Goal: Information Seeking & Learning: Learn about a topic

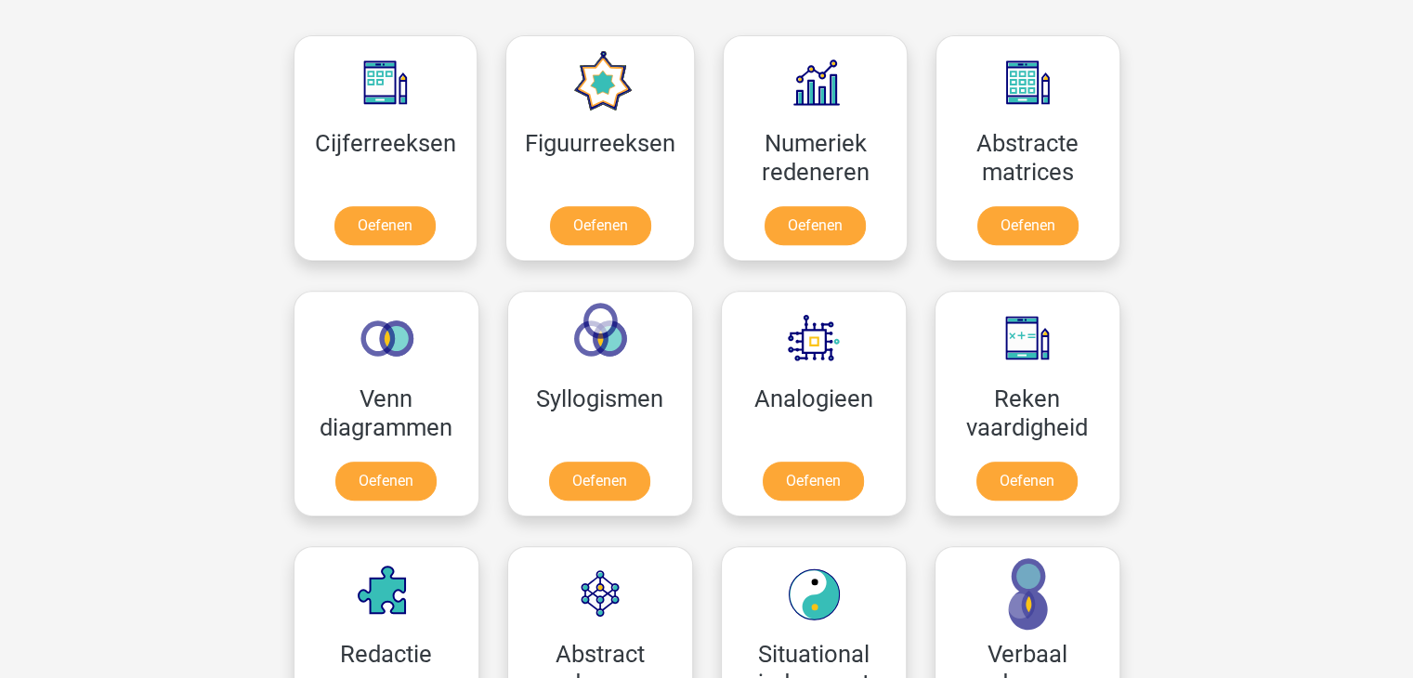
scroll to position [720, 0]
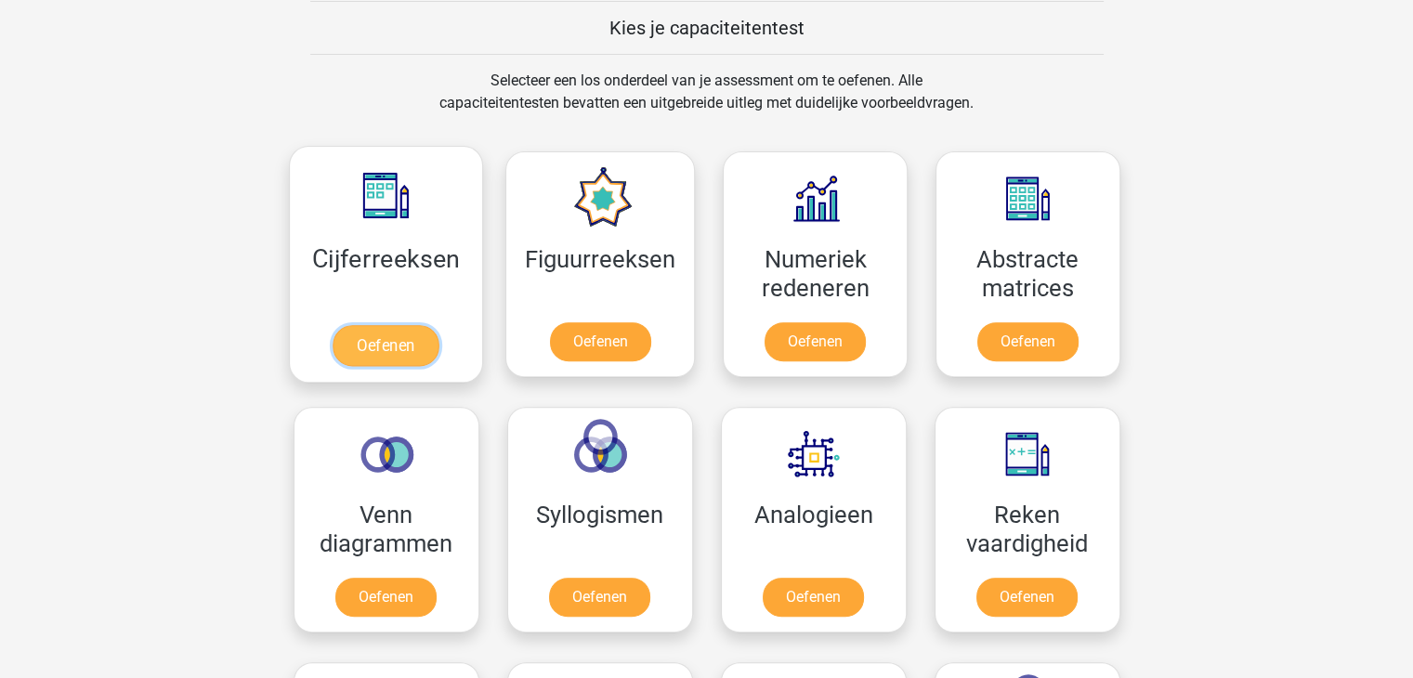
click at [373, 336] on link "Oefenen" at bounding box center [386, 345] width 106 height 41
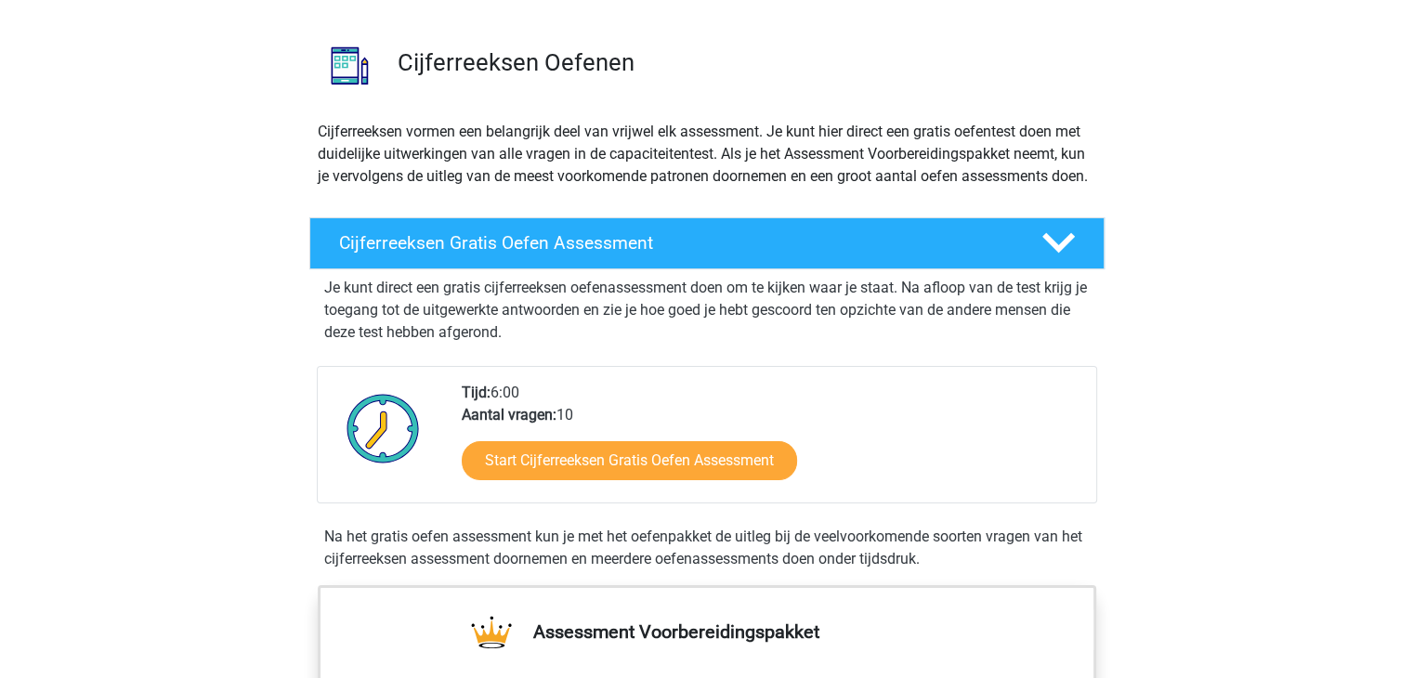
scroll to position [74, 0]
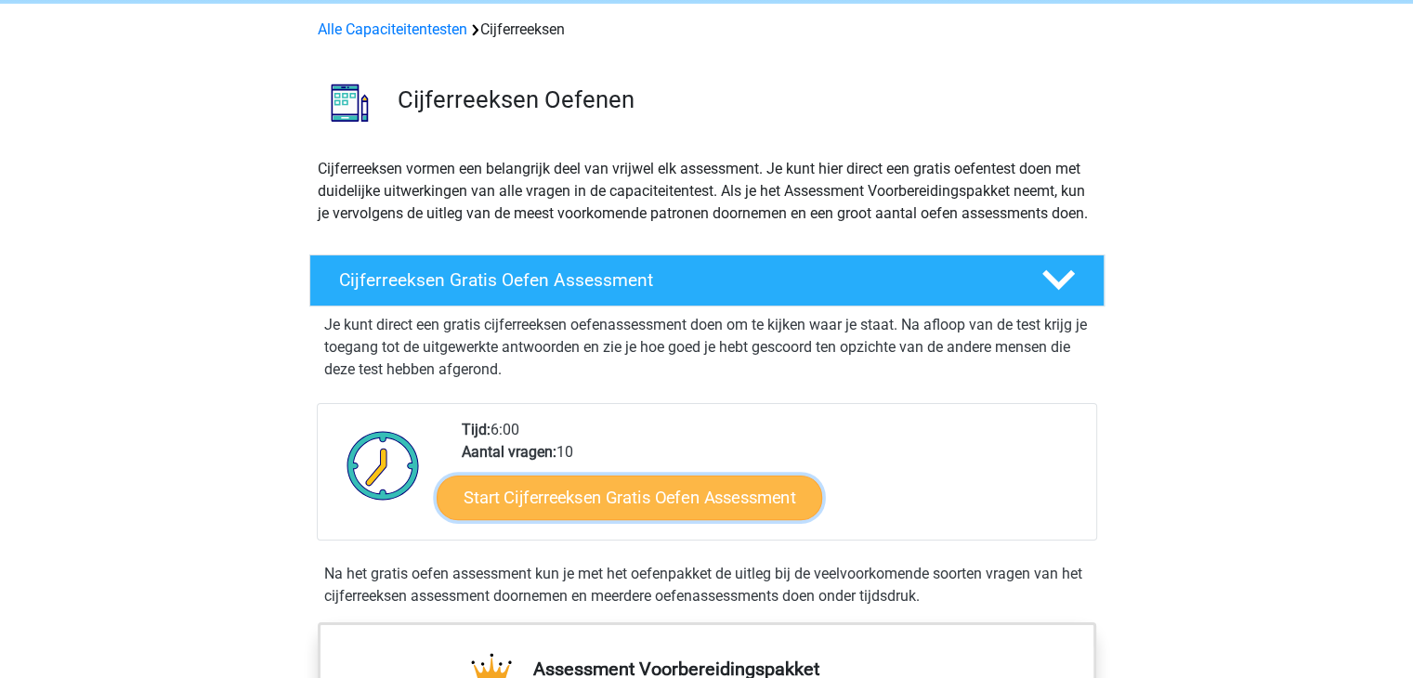
click at [544, 519] on link "Start Cijferreeksen Gratis Oefen Assessment" at bounding box center [630, 497] width 386 height 45
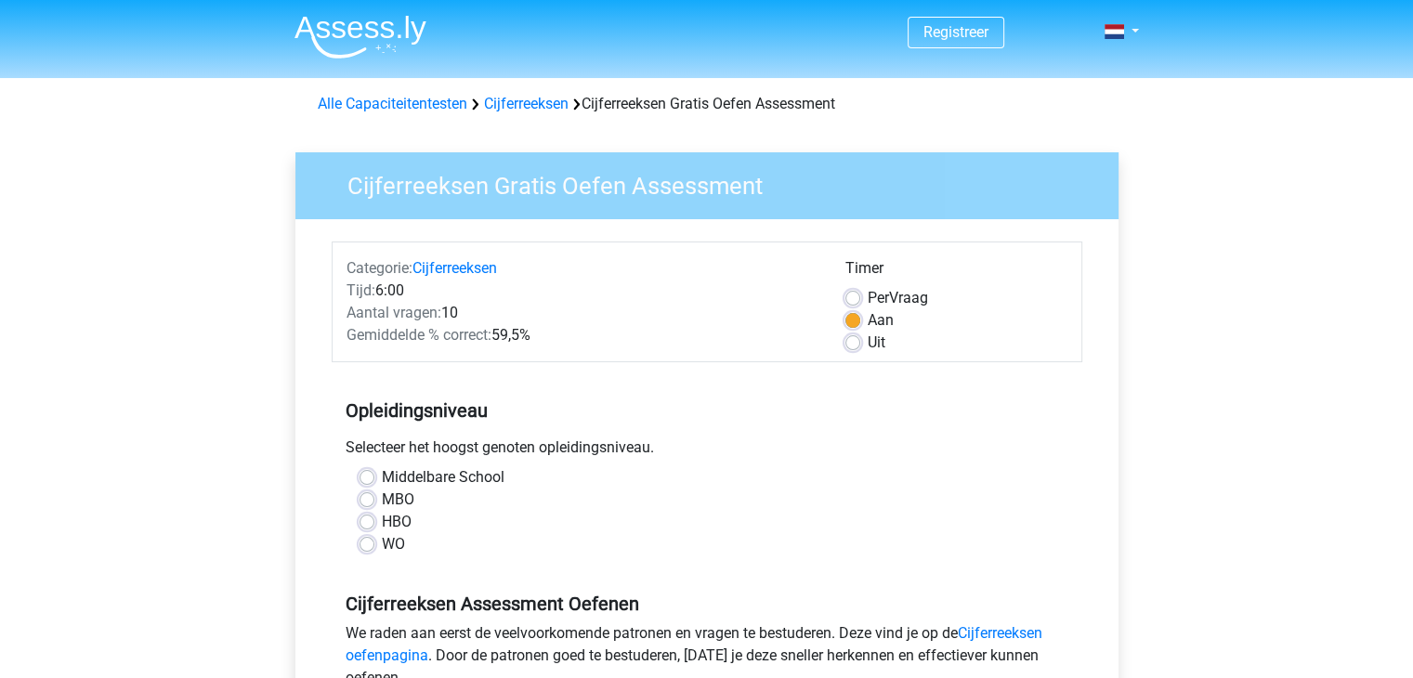
click at [382, 506] on label "MBO" at bounding box center [398, 500] width 33 height 22
click at [366, 506] on input "MBO" at bounding box center [367, 498] width 15 height 19
radio input "true"
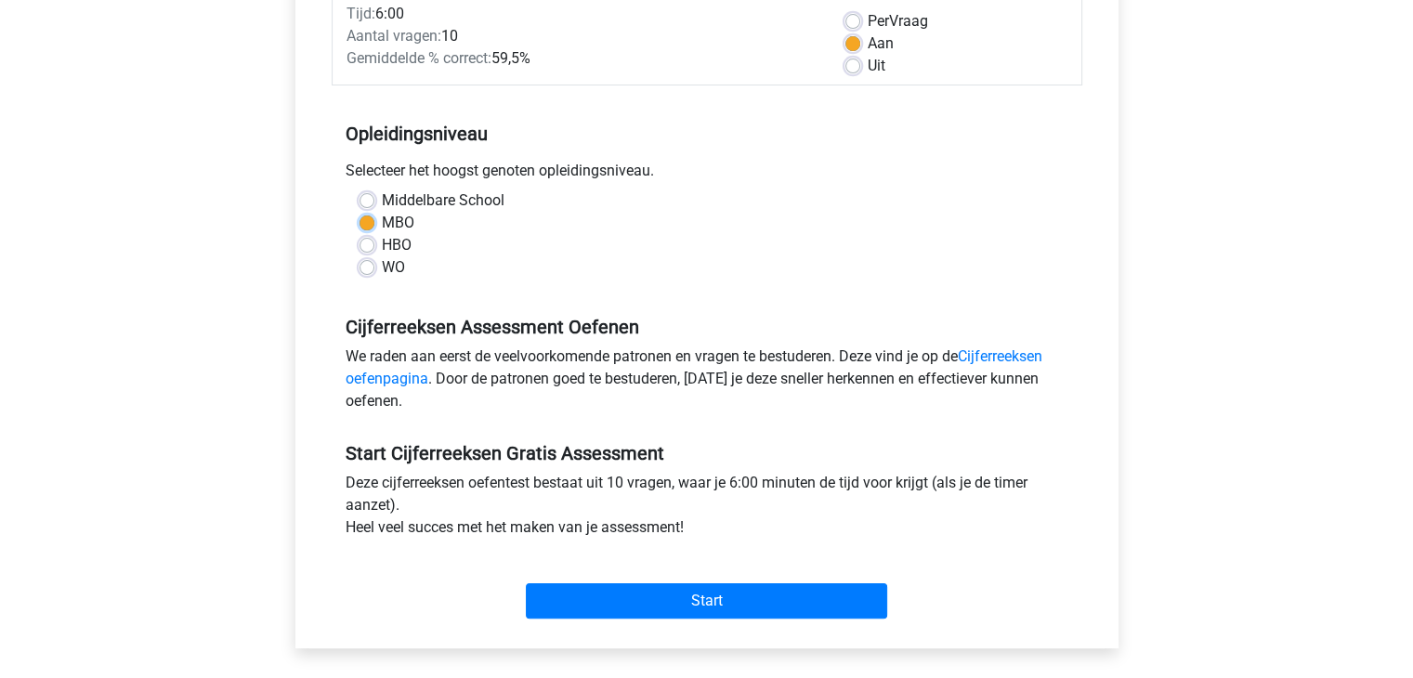
scroll to position [290, 0]
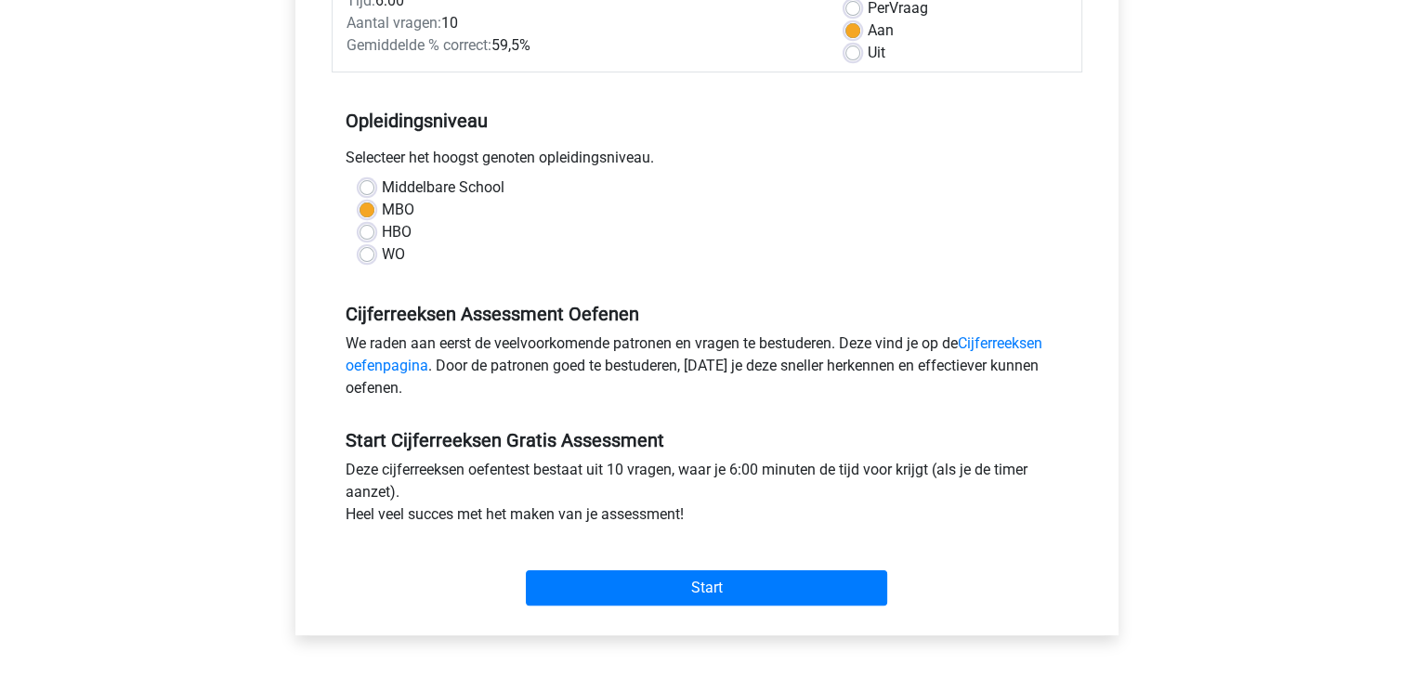
click at [360, 221] on input "HBO" at bounding box center [367, 230] width 15 height 19
radio input "true"
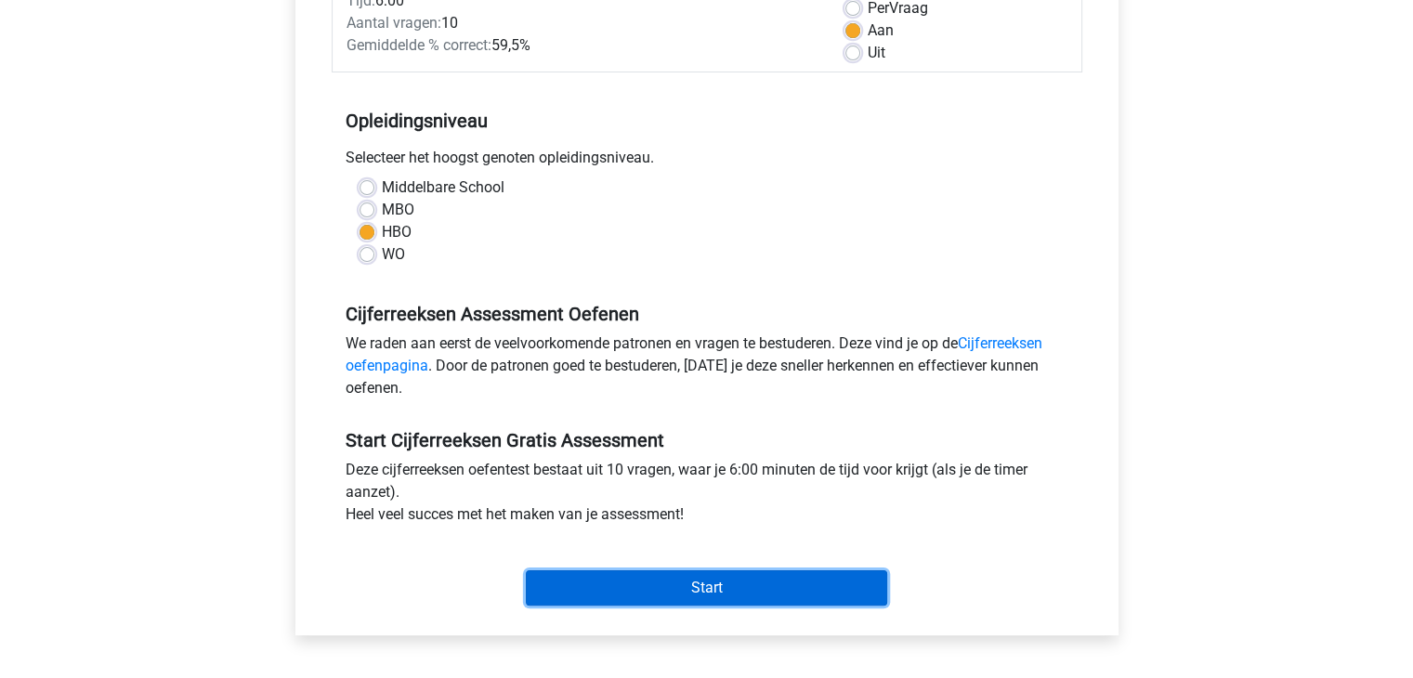
click at [707, 583] on input "Start" at bounding box center [706, 588] width 361 height 35
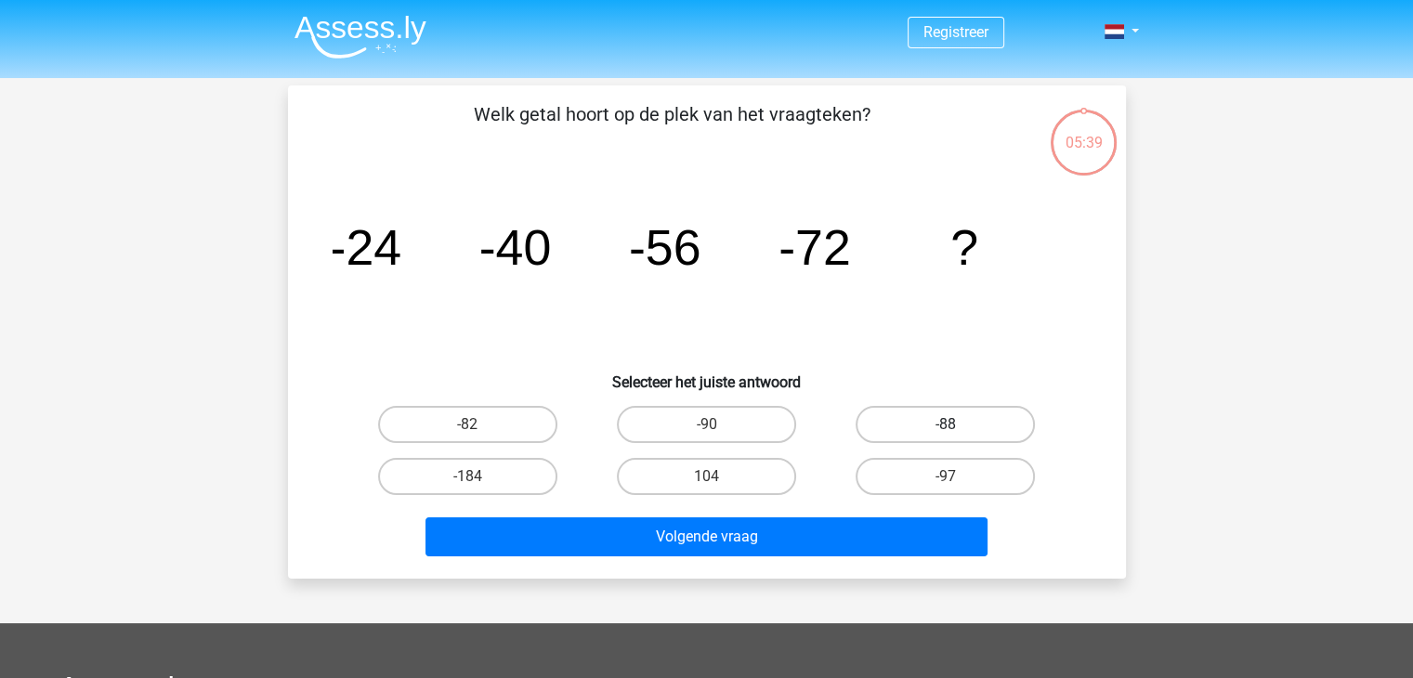
click at [939, 425] on label "-88" at bounding box center [945, 424] width 179 height 37
click at [946, 425] on input "-88" at bounding box center [952, 431] width 12 height 12
radio input "true"
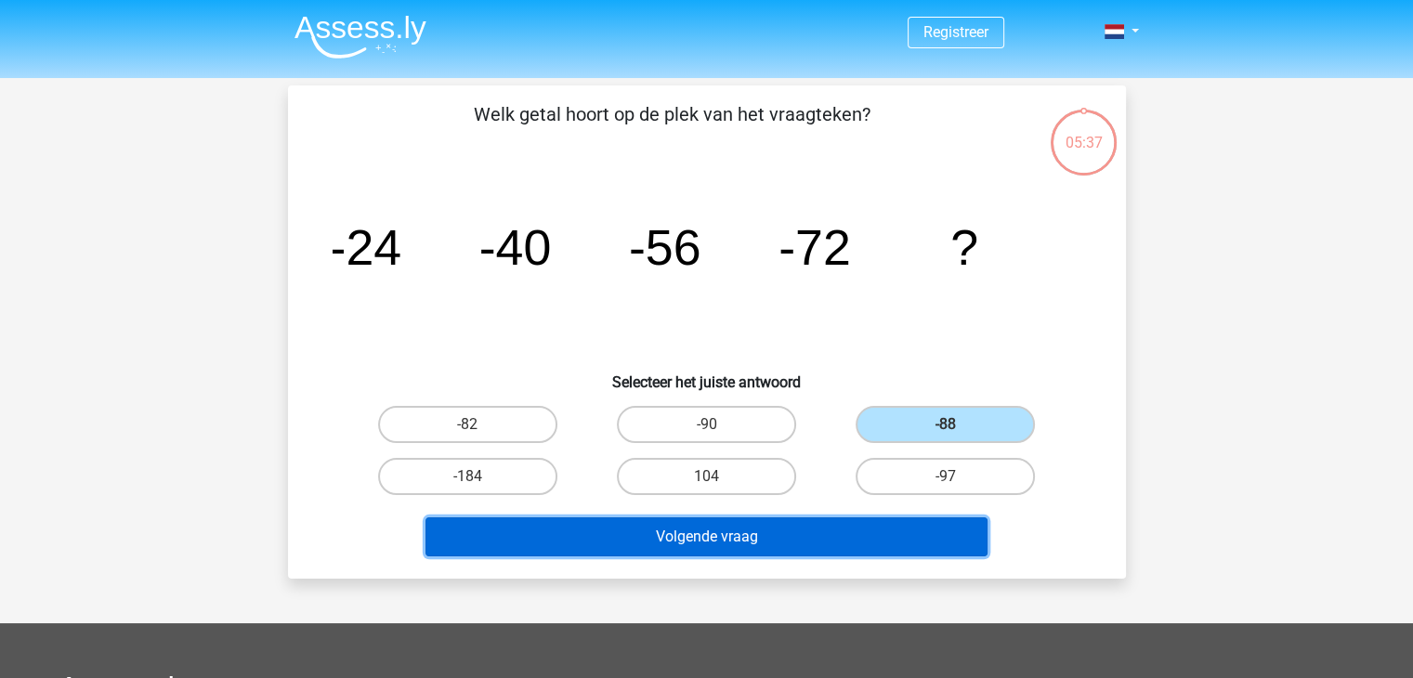
click at [703, 532] on button "Volgende vraag" at bounding box center [707, 537] width 562 height 39
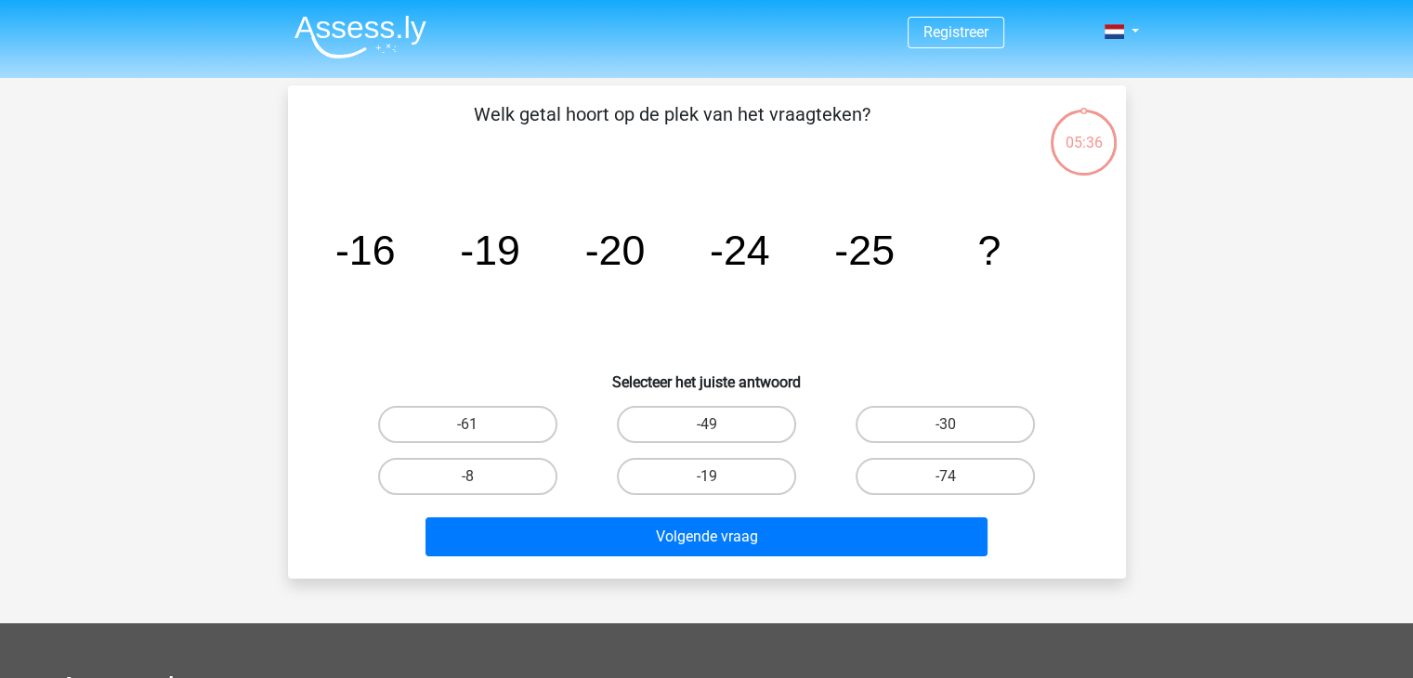
scroll to position [85, 0]
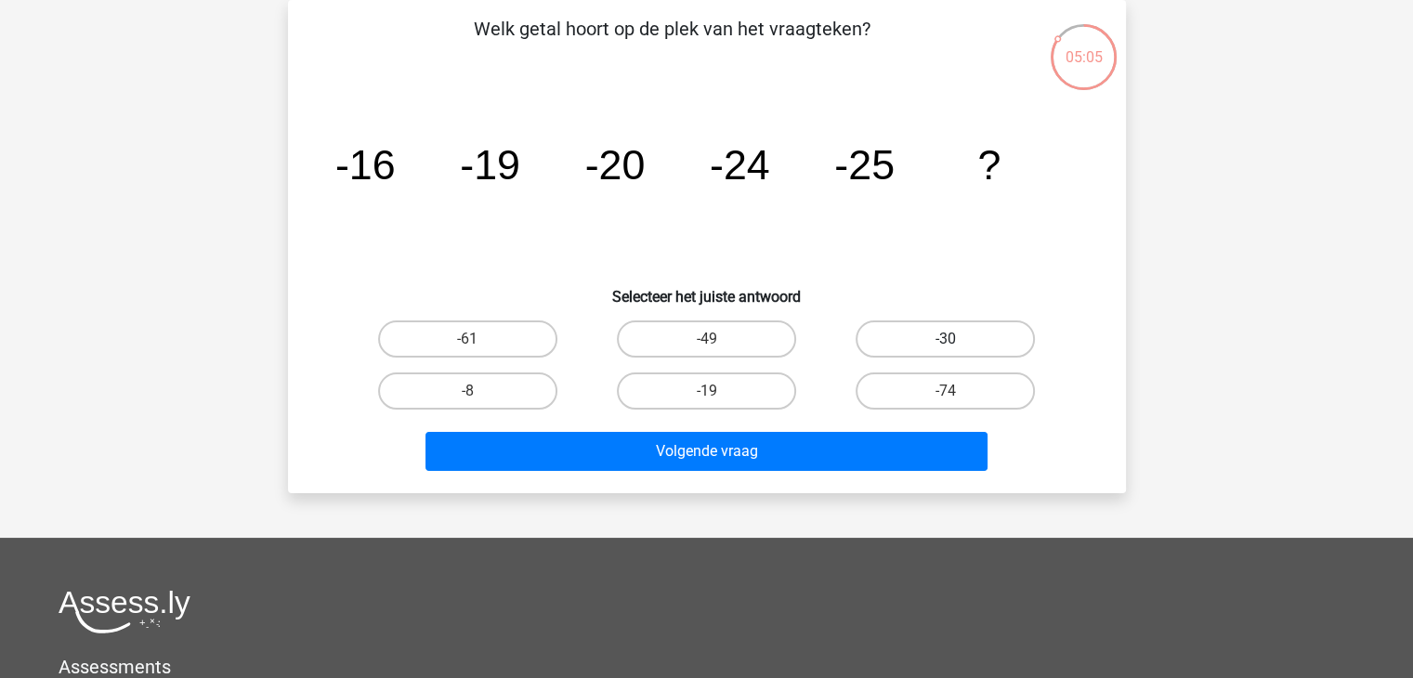
click at [941, 333] on label "-30" at bounding box center [945, 339] width 179 height 37
click at [946, 339] on input "-30" at bounding box center [952, 345] width 12 height 12
radio input "true"
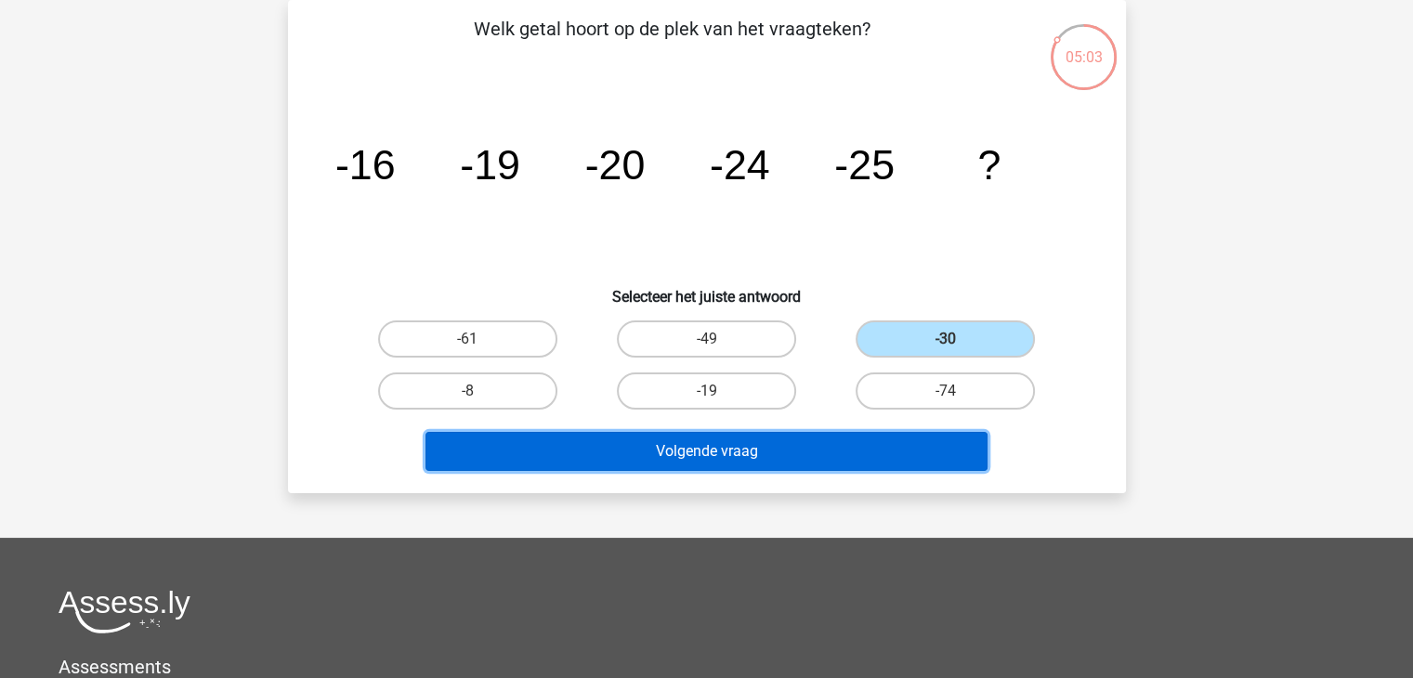
click at [706, 451] on button "Volgende vraag" at bounding box center [707, 451] width 562 height 39
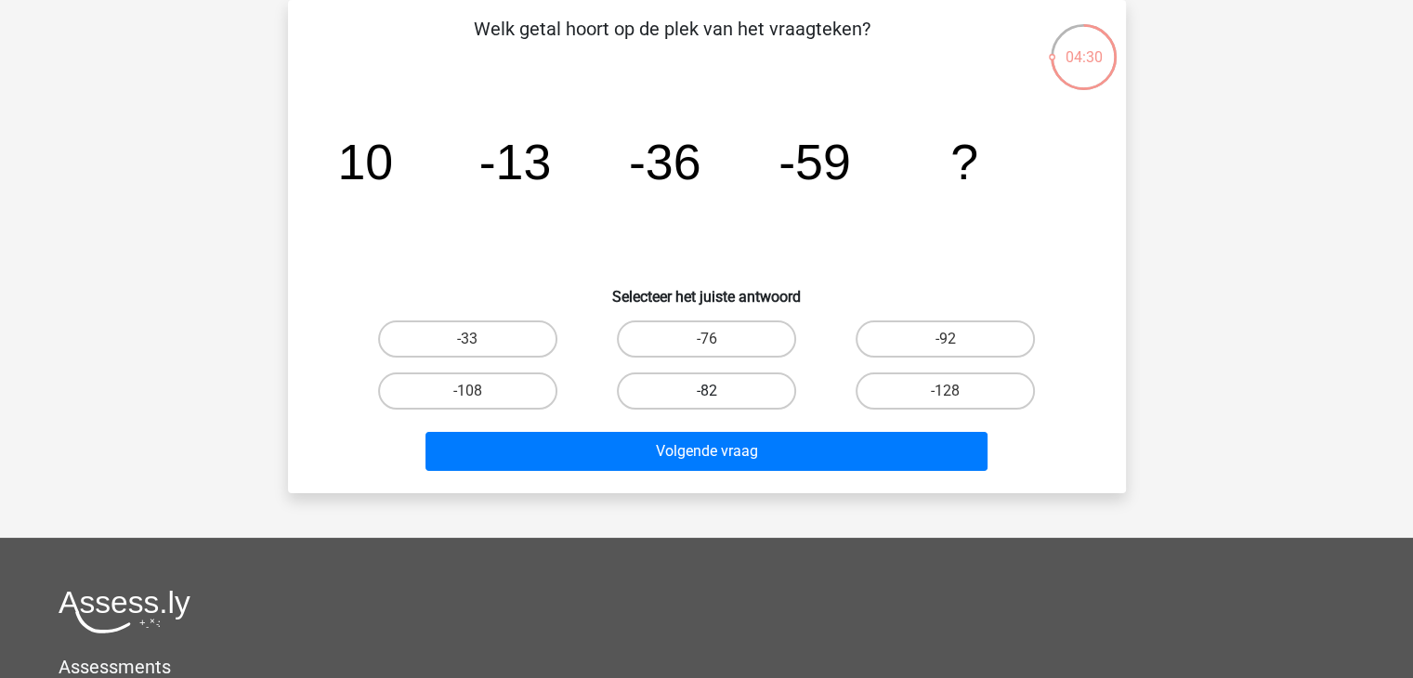
click at [686, 395] on label "-82" at bounding box center [706, 391] width 179 height 37
click at [706, 395] on input "-82" at bounding box center [712, 397] width 12 height 12
radio input "true"
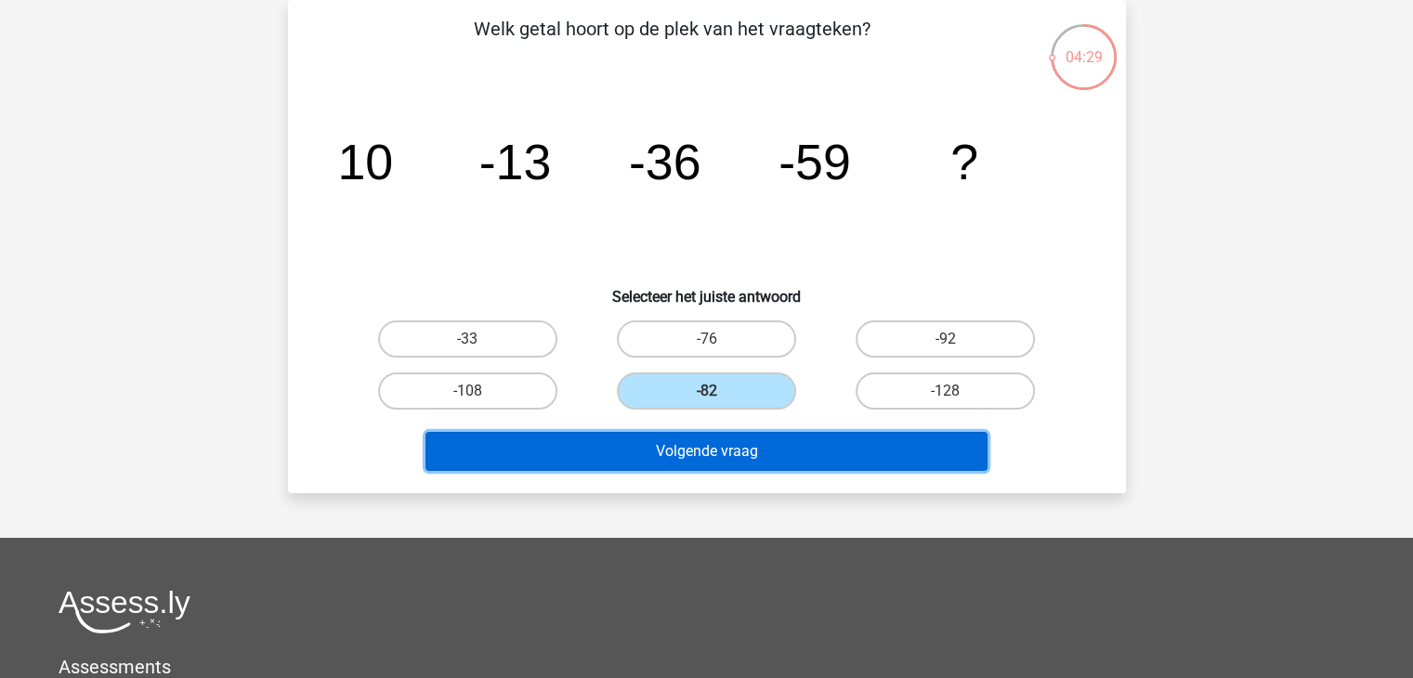
click at [686, 440] on button "Volgende vraag" at bounding box center [707, 451] width 562 height 39
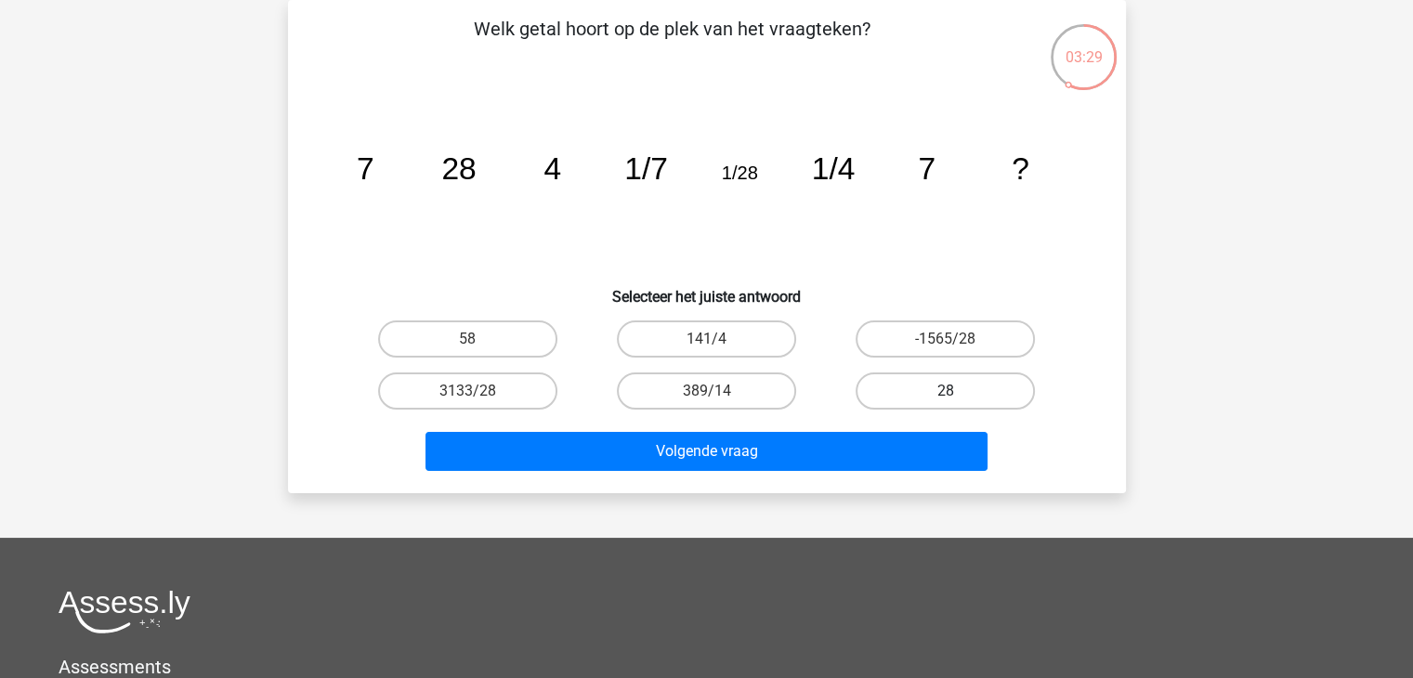
click at [944, 385] on label "28" at bounding box center [945, 391] width 179 height 37
click at [946, 391] on input "28" at bounding box center [952, 397] width 12 height 12
radio input "true"
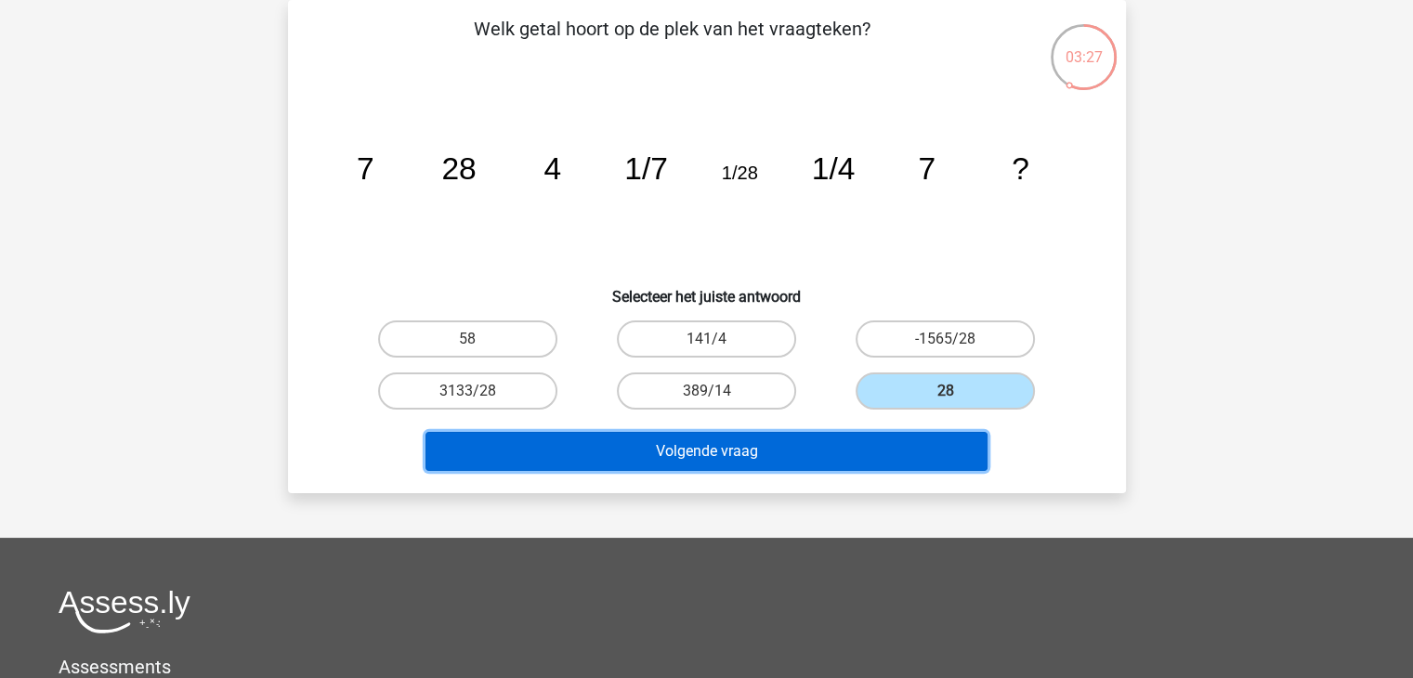
click at [697, 447] on button "Volgende vraag" at bounding box center [707, 451] width 562 height 39
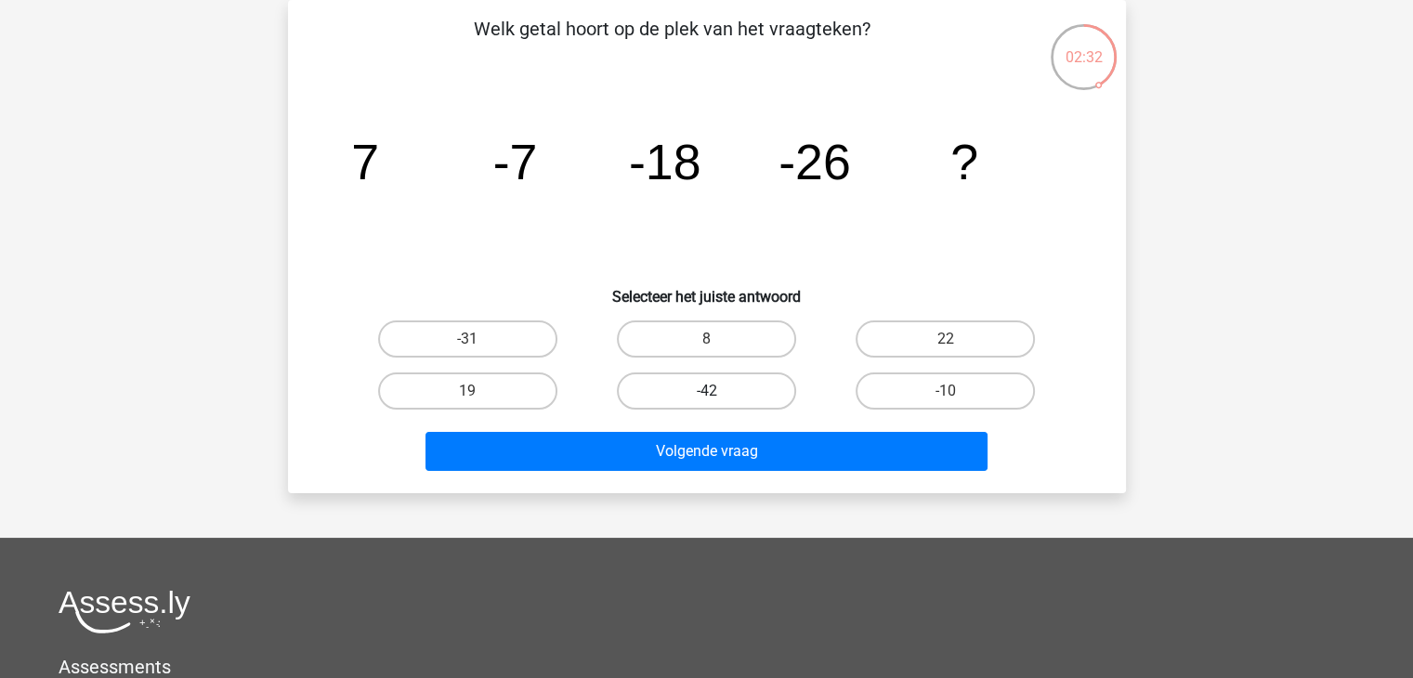
click at [692, 391] on label "-42" at bounding box center [706, 391] width 179 height 37
click at [706, 391] on input "-42" at bounding box center [712, 397] width 12 height 12
radio input "true"
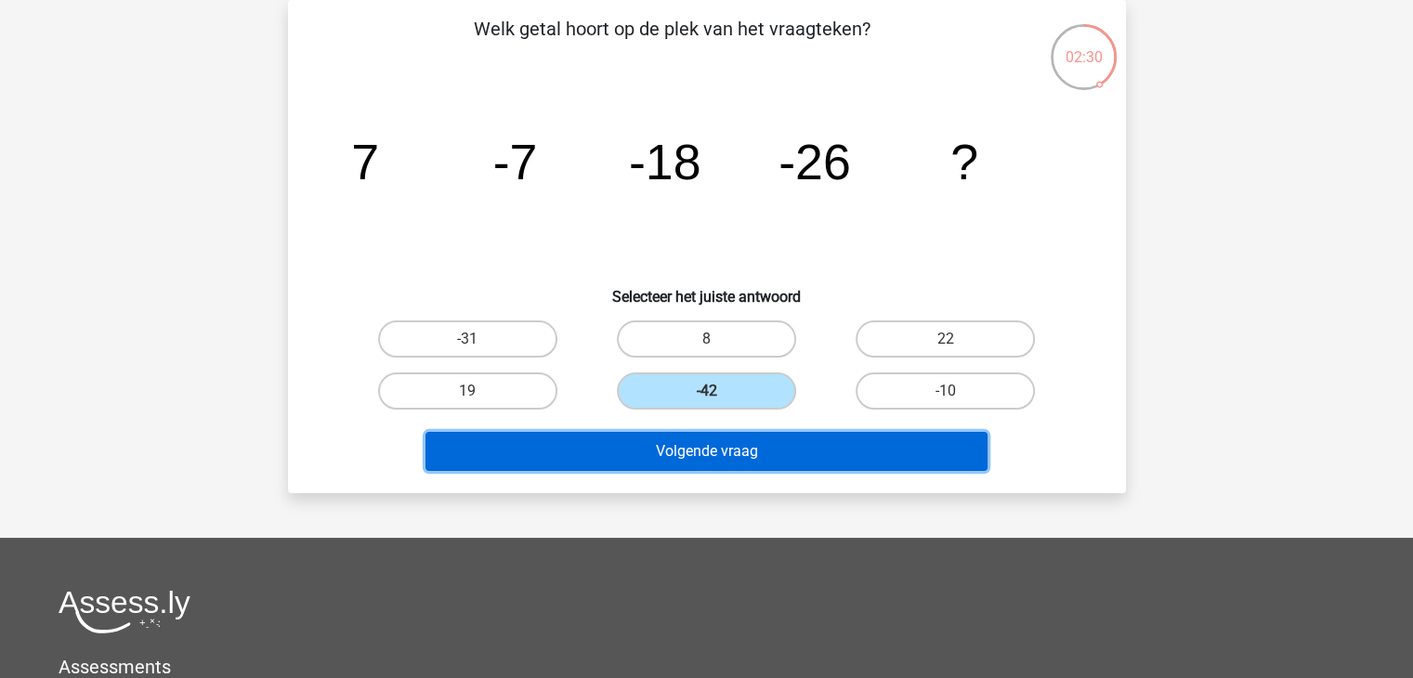
click at [701, 448] on button "Volgende vraag" at bounding box center [707, 451] width 562 height 39
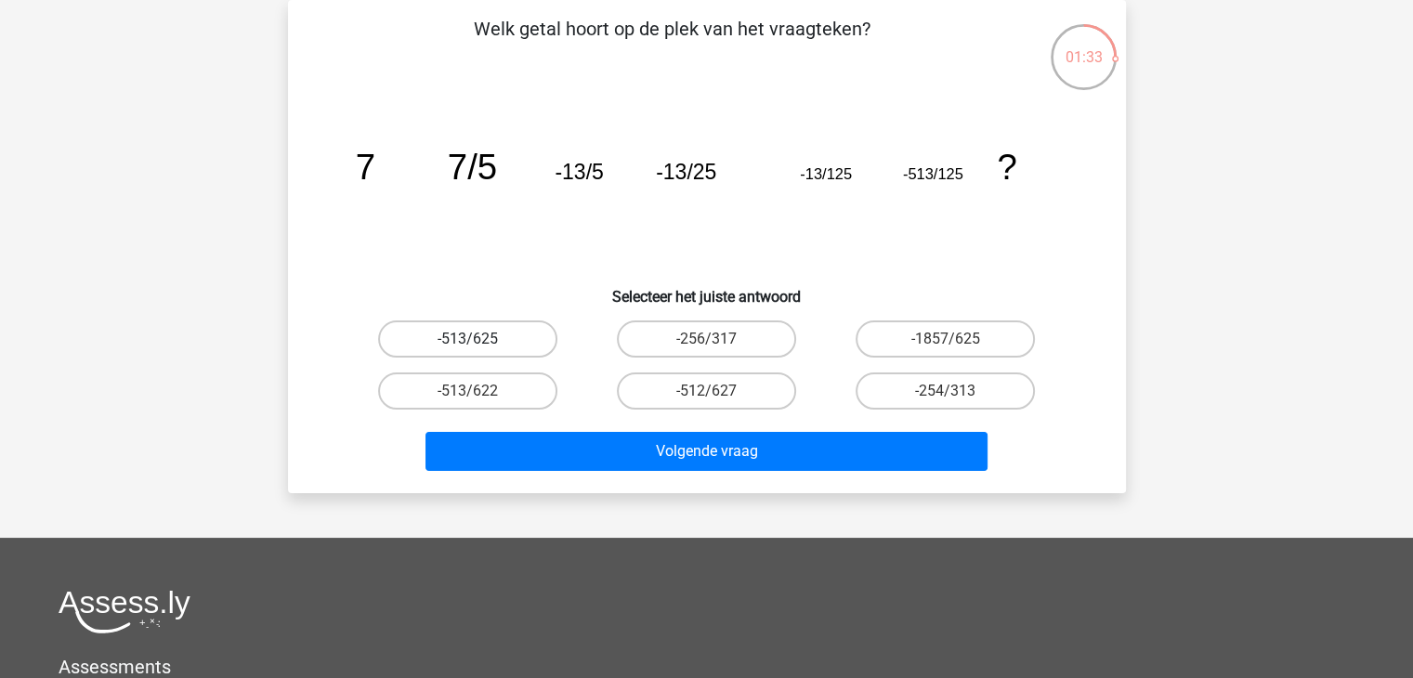
click at [461, 335] on label "-513/625" at bounding box center [467, 339] width 179 height 37
click at [467, 339] on input "-513/625" at bounding box center [473, 345] width 12 height 12
radio input "true"
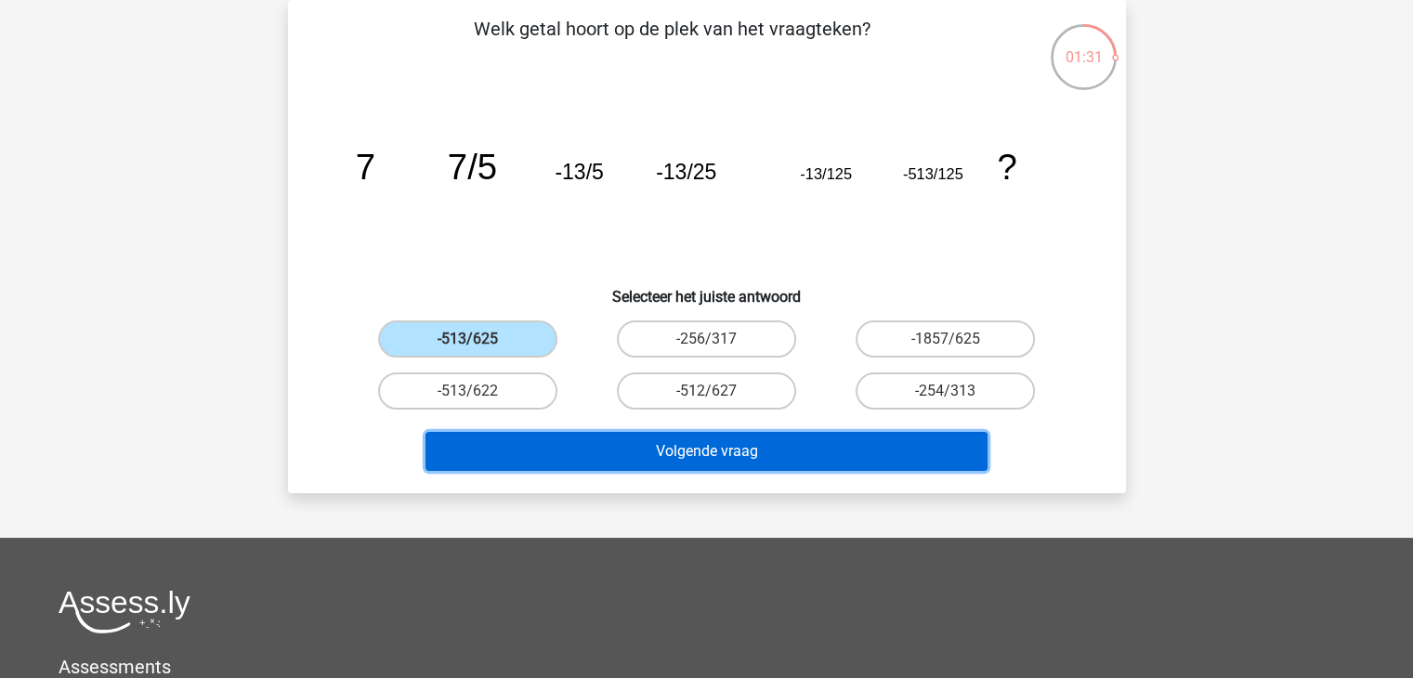
click at [699, 453] on button "Volgende vraag" at bounding box center [707, 451] width 562 height 39
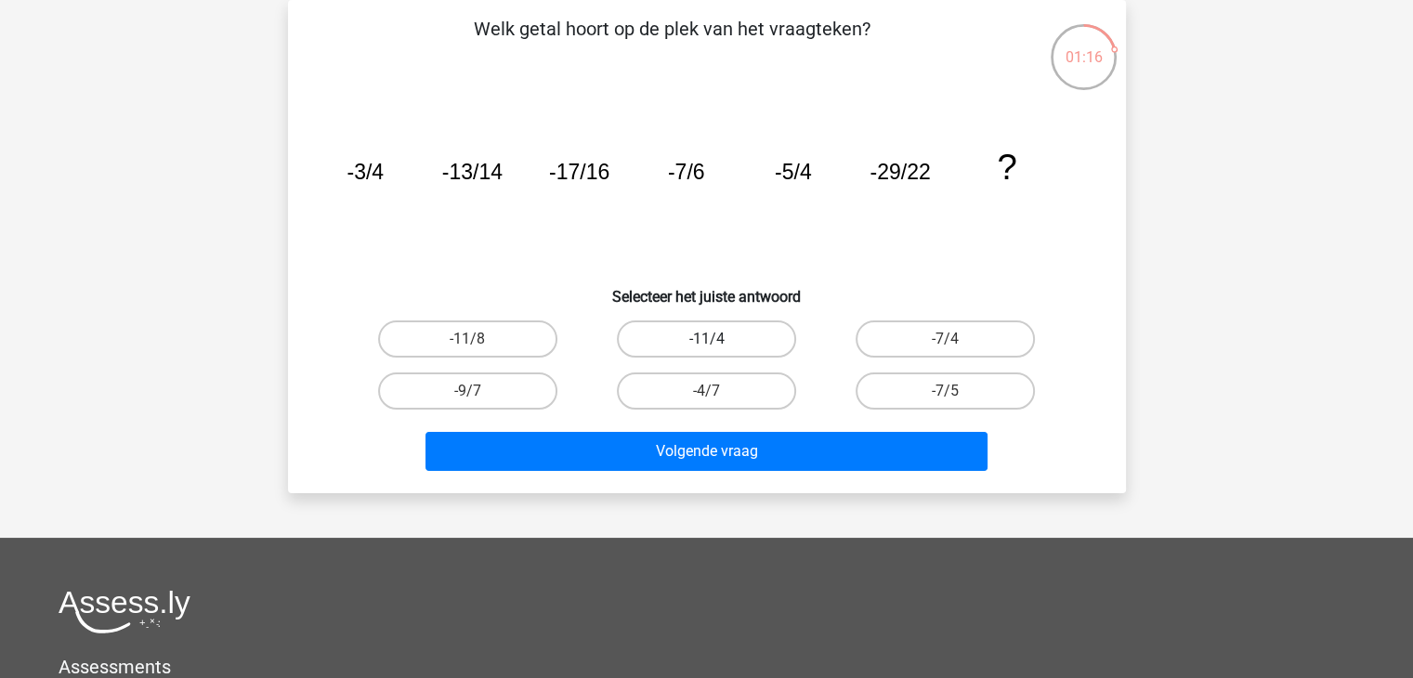
click at [716, 335] on label "-11/4" at bounding box center [706, 339] width 179 height 37
click at [716, 339] on input "-11/4" at bounding box center [712, 345] width 12 height 12
radio input "true"
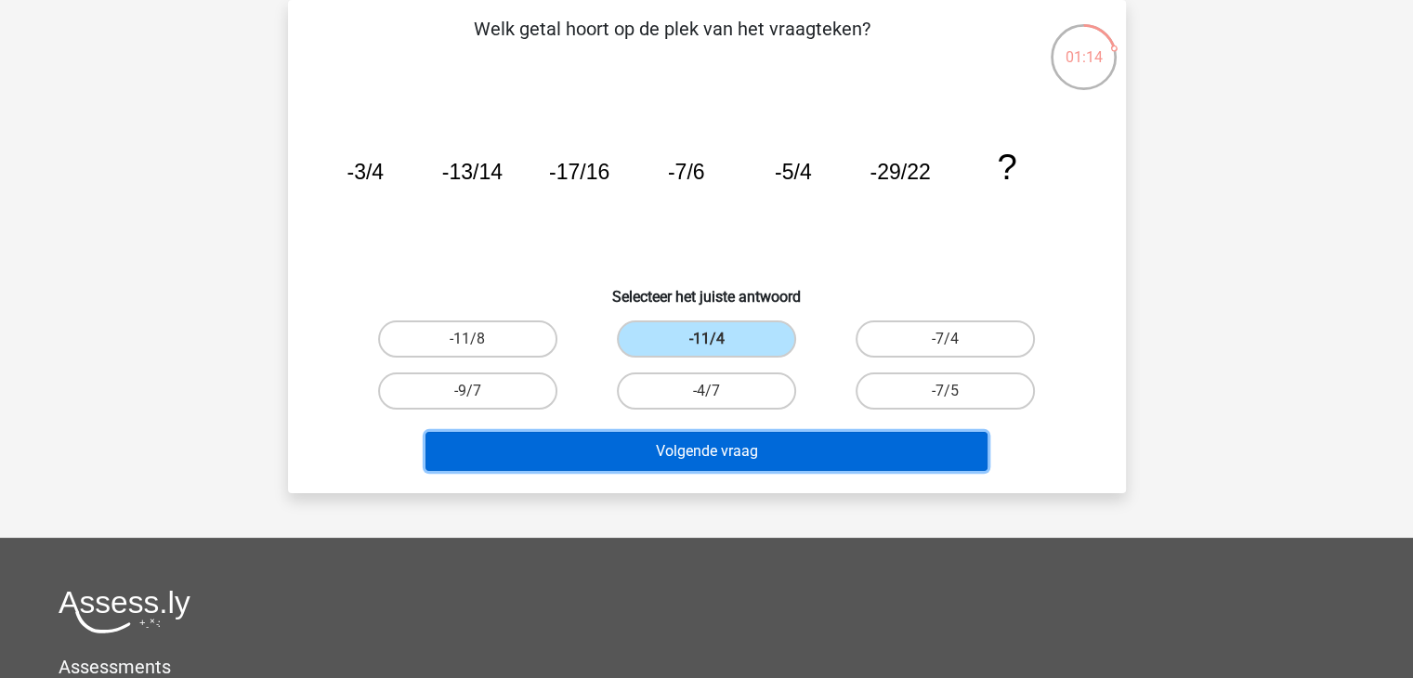
click at [676, 448] on button "Volgende vraag" at bounding box center [707, 451] width 562 height 39
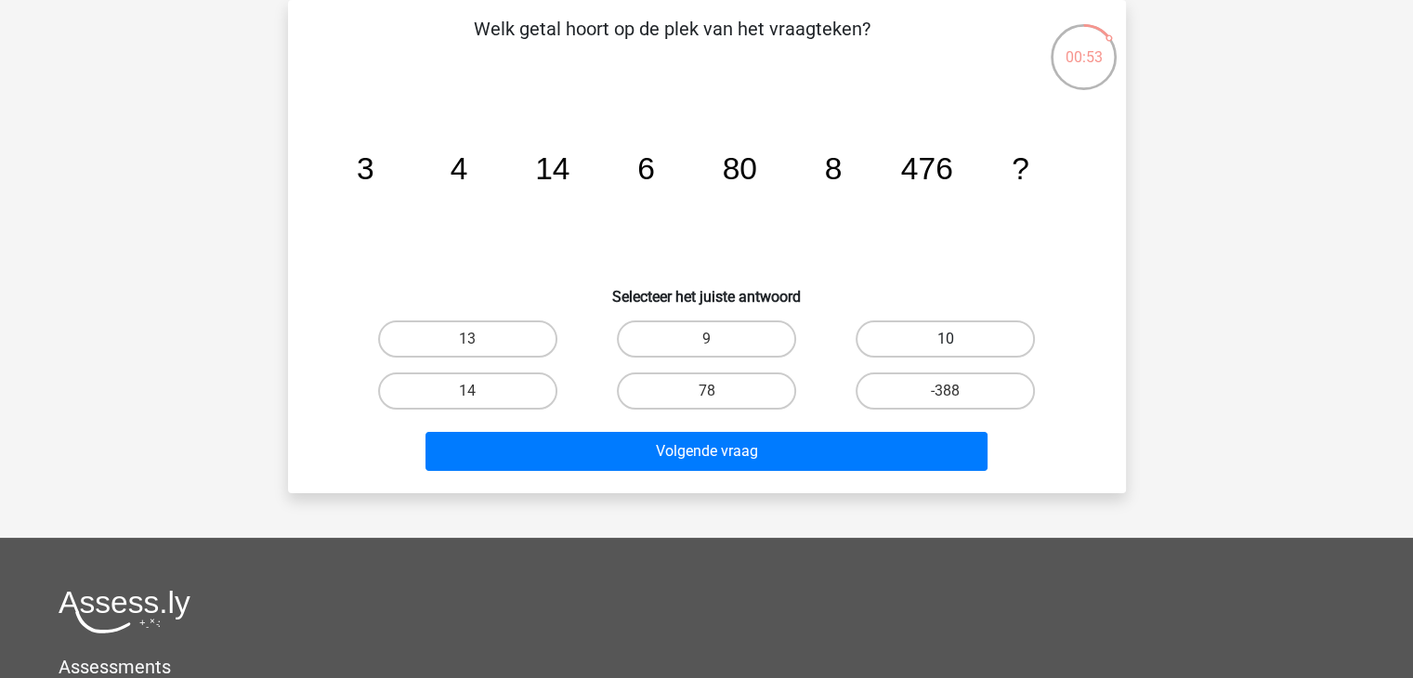
click at [948, 329] on label "10" at bounding box center [945, 339] width 179 height 37
click at [948, 339] on input "10" at bounding box center [952, 345] width 12 height 12
radio input "true"
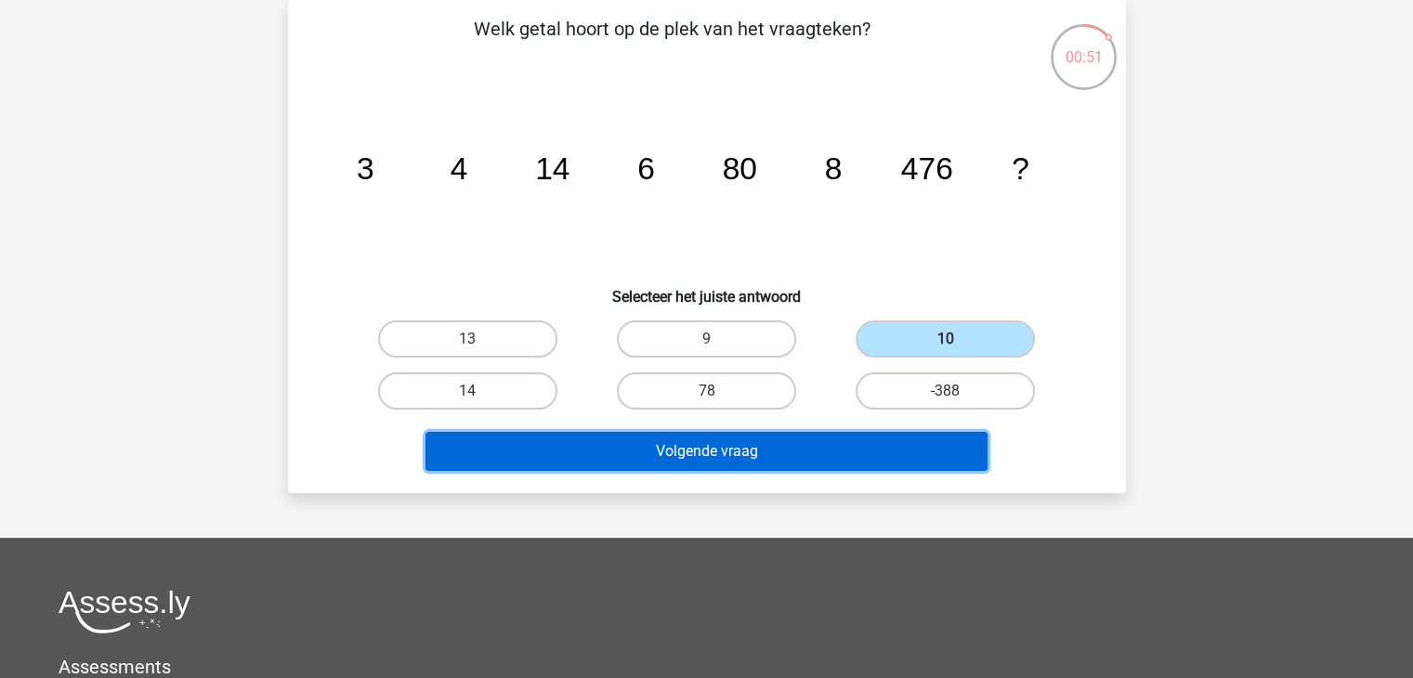
click at [710, 453] on button "Volgende vraag" at bounding box center [707, 451] width 562 height 39
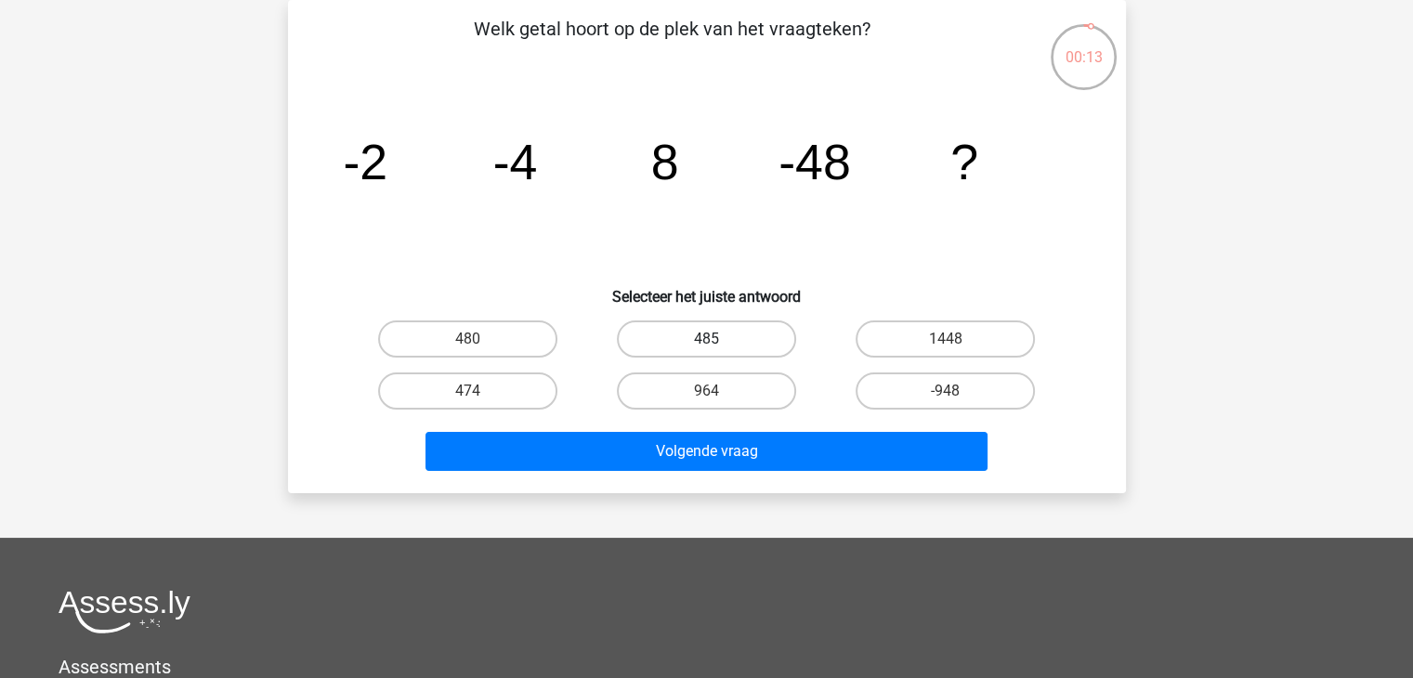
click at [703, 338] on label "485" at bounding box center [706, 339] width 179 height 37
click at [706, 339] on input "485" at bounding box center [712, 345] width 12 height 12
radio input "true"
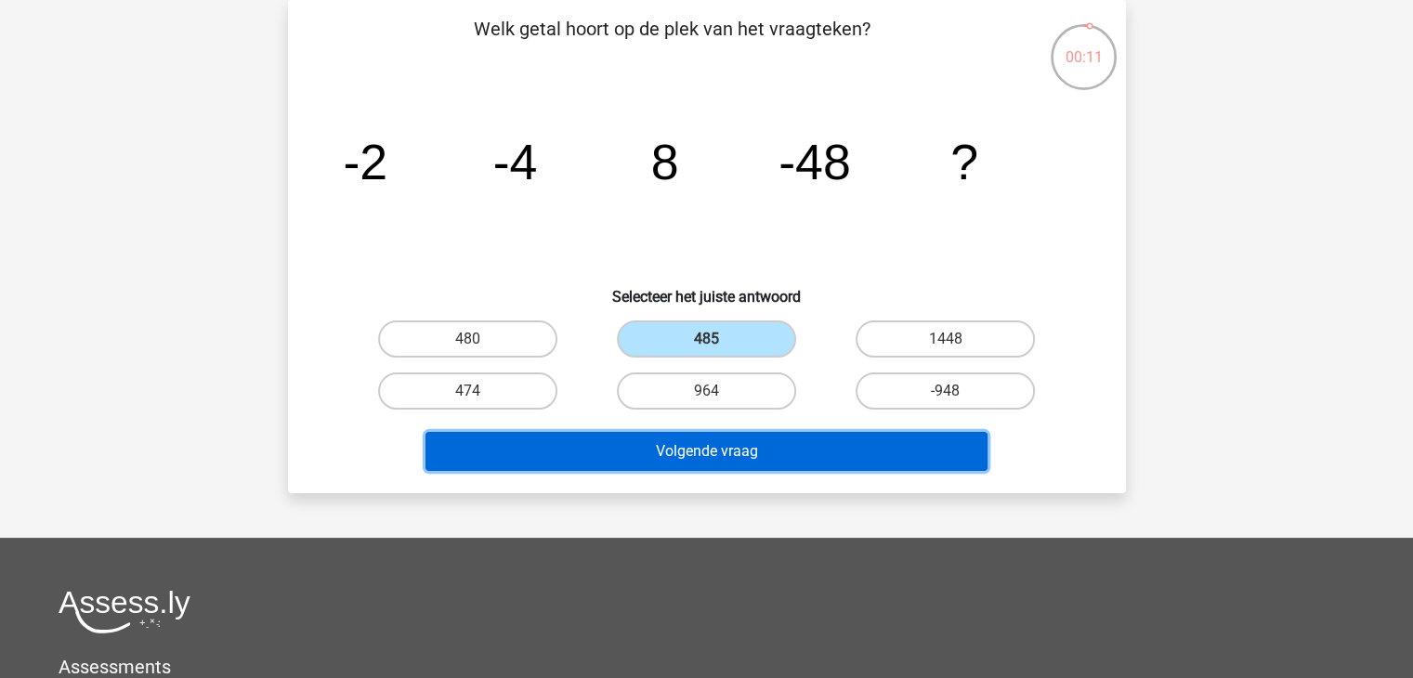
click at [691, 447] on button "Volgende vraag" at bounding box center [707, 451] width 562 height 39
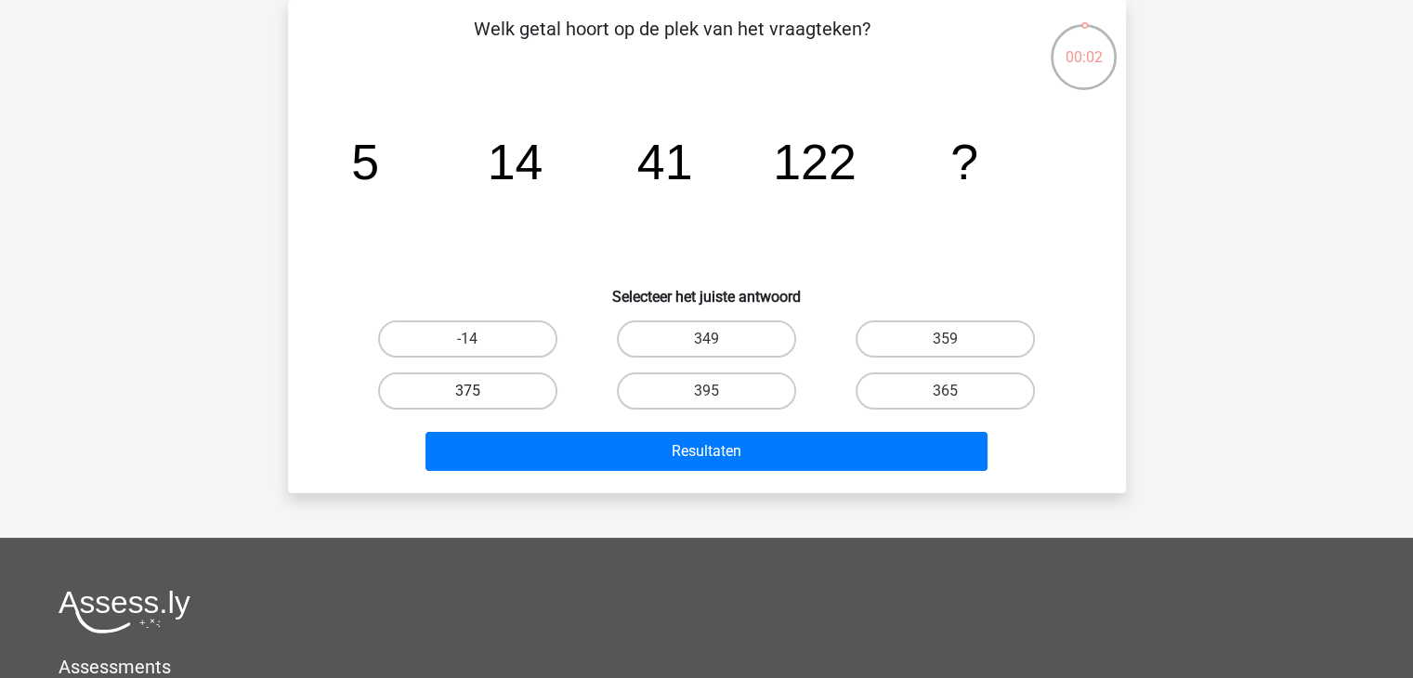
click at [486, 399] on label "375" at bounding box center [467, 391] width 179 height 37
click at [479, 399] on input "375" at bounding box center [473, 397] width 12 height 12
radio input "true"
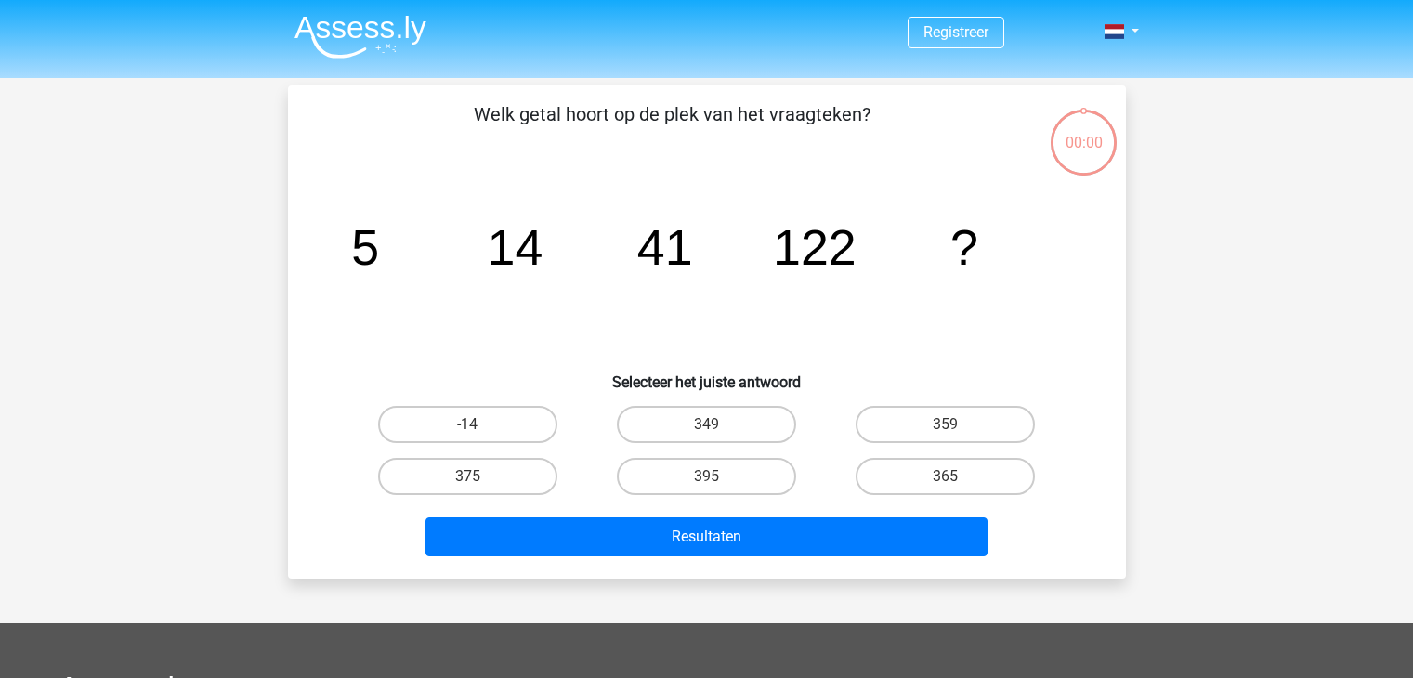
scroll to position [85, 0]
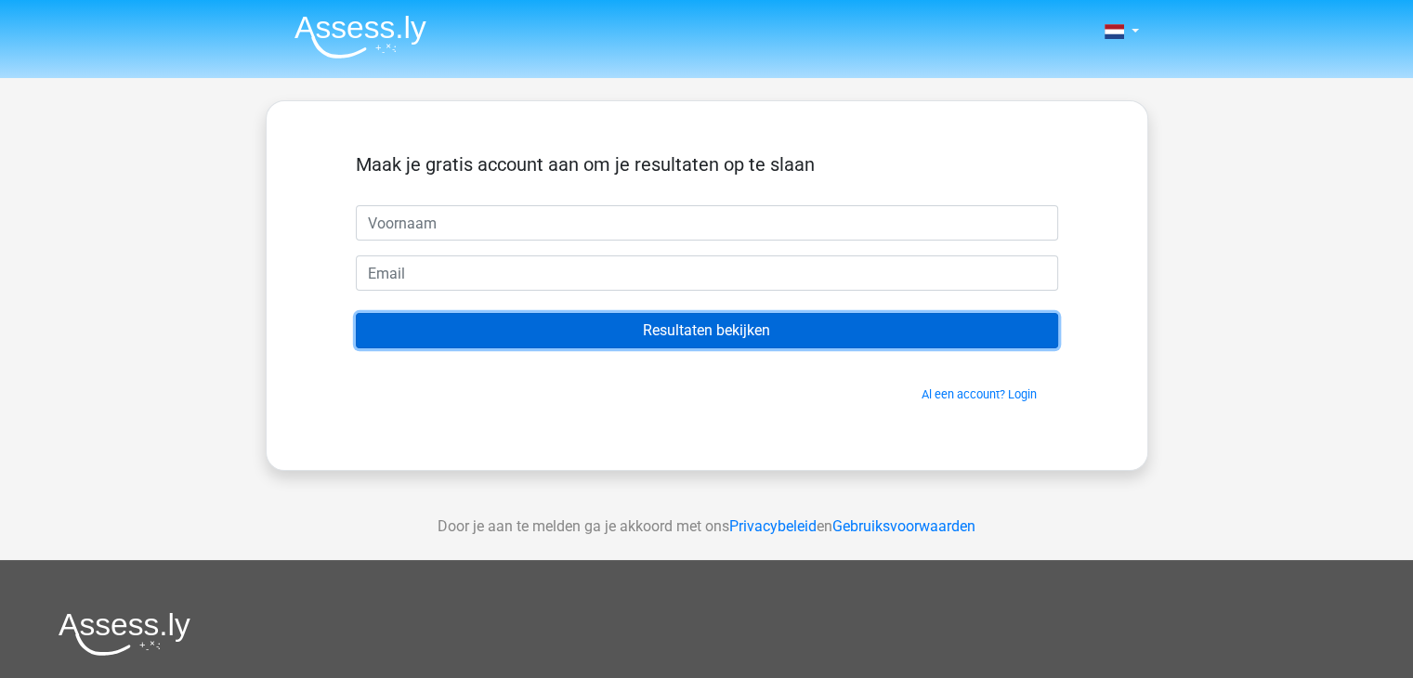
click at [691, 326] on input "Resultaten bekijken" at bounding box center [707, 330] width 703 height 35
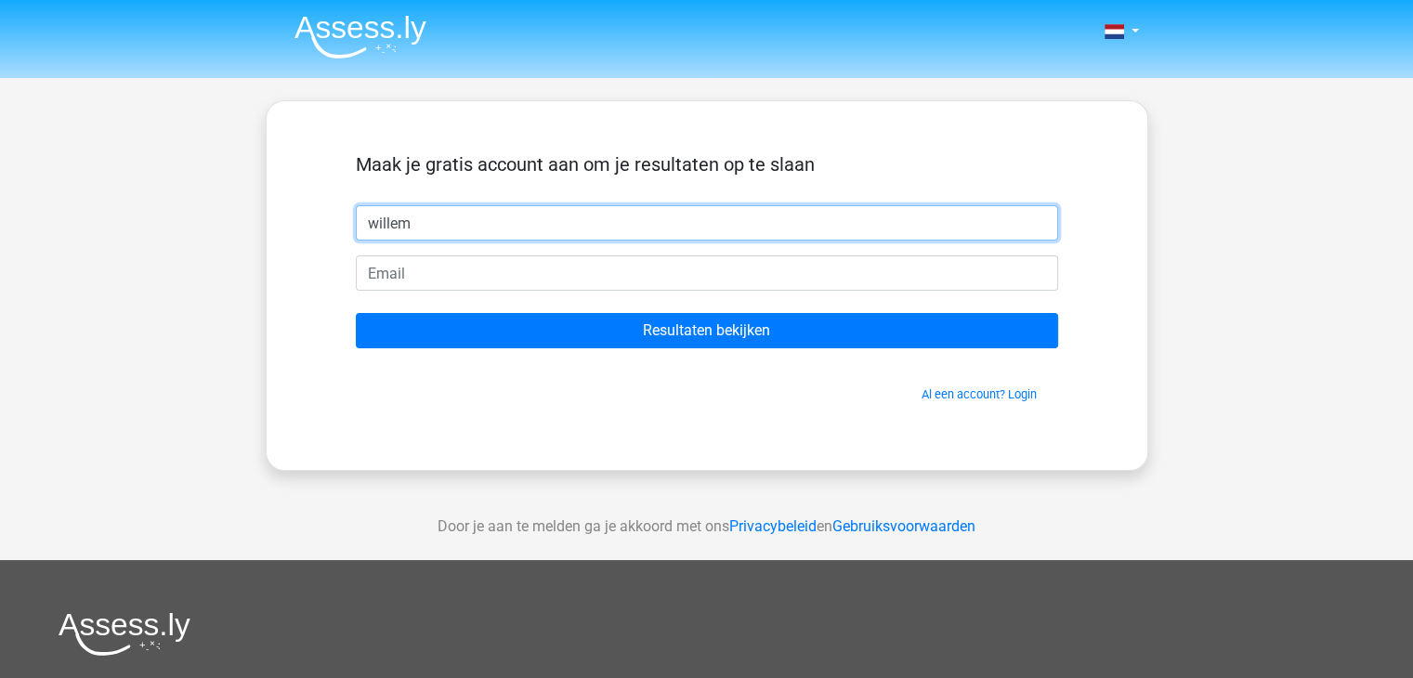
type input "willem"
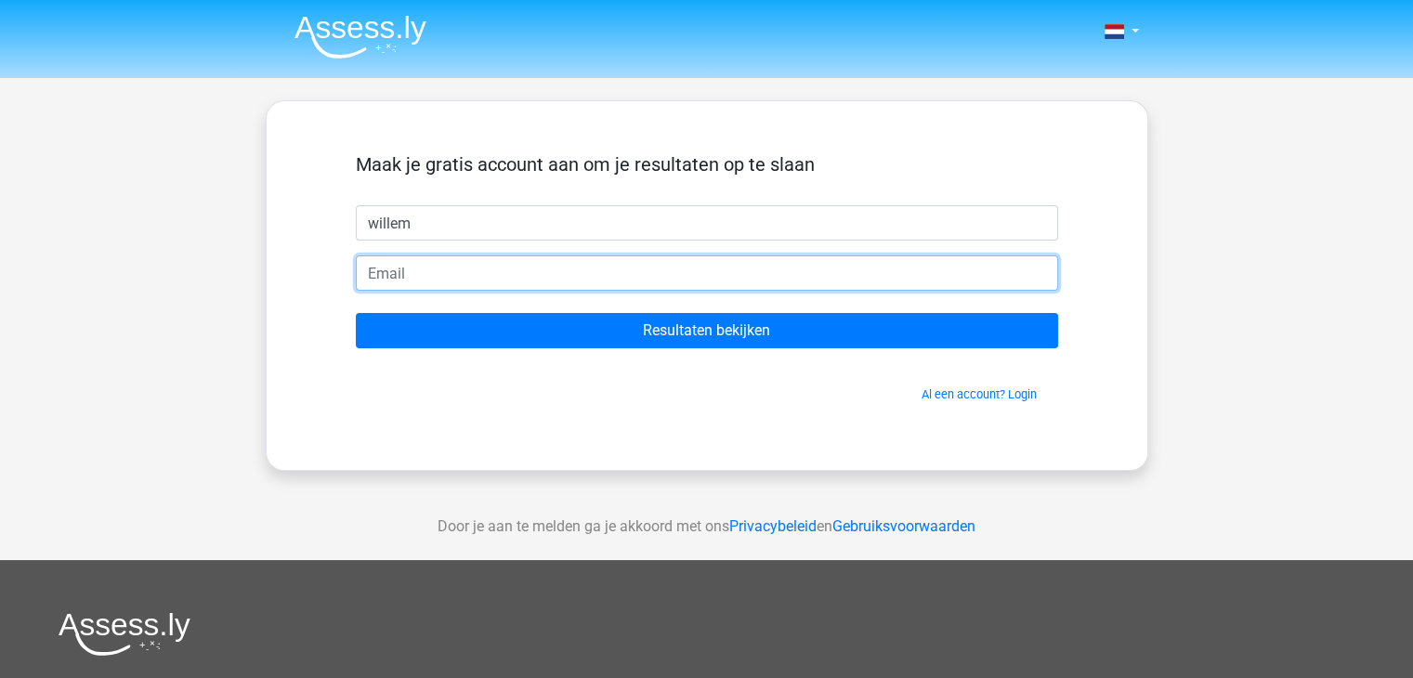
click at [368, 272] on input "email" at bounding box center [707, 273] width 703 height 35
drag, startPoint x: 461, startPoint y: 262, endPoint x: 451, endPoint y: 268, distance: 11.6
click at [451, 268] on input "willemsp@" at bounding box center [707, 273] width 703 height 35
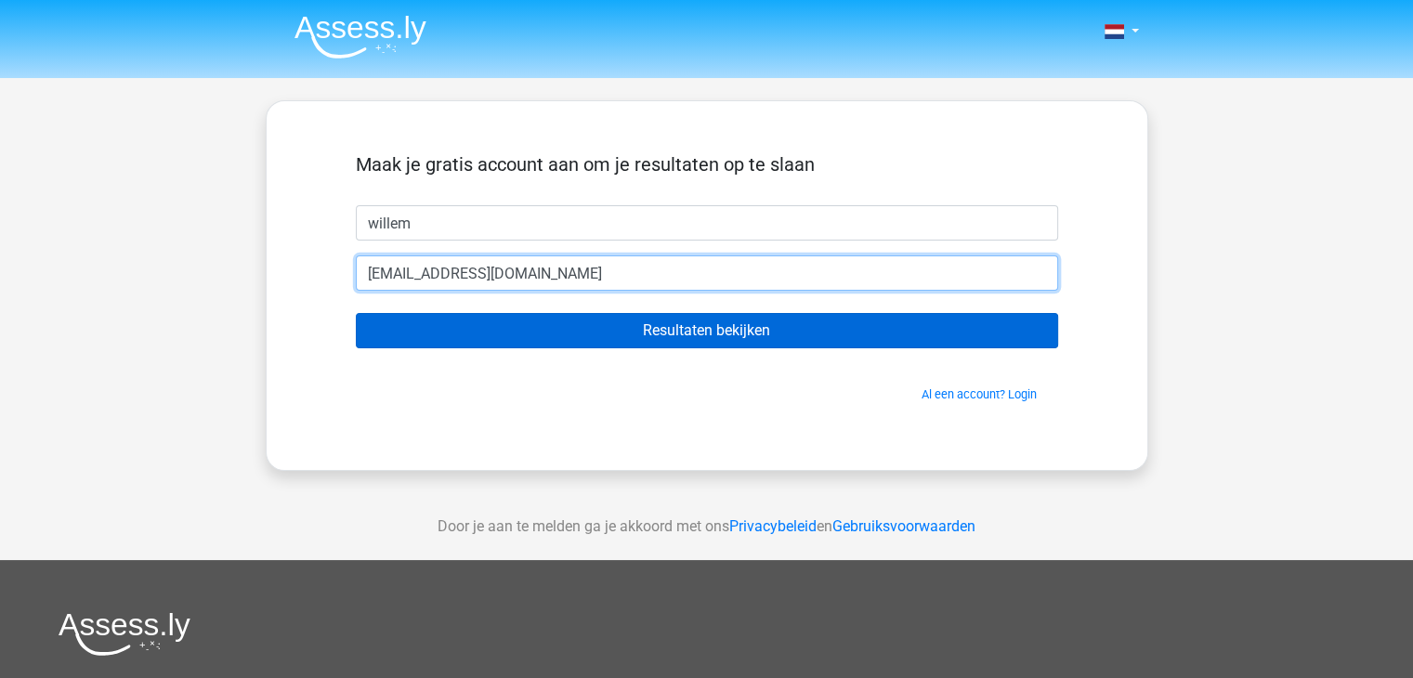
type input "[EMAIL_ADDRESS][DOMAIN_NAME]"
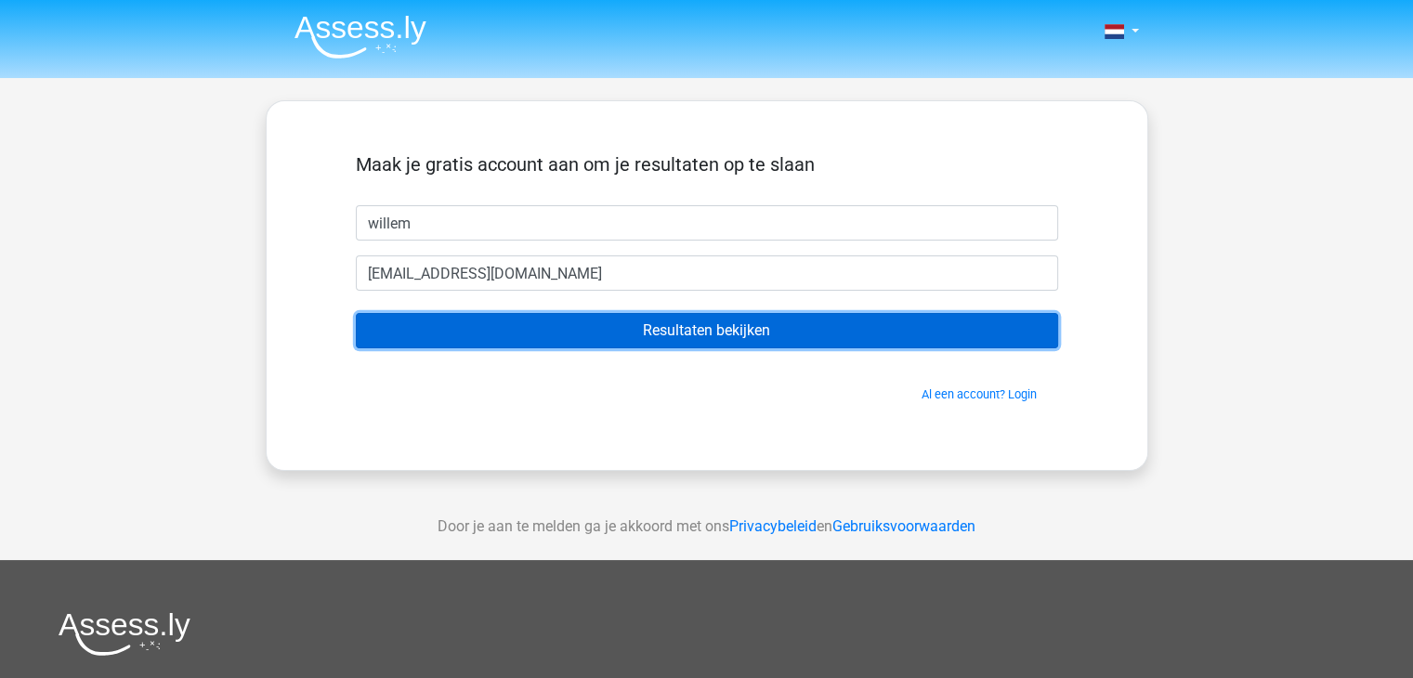
click at [702, 330] on input "Resultaten bekijken" at bounding box center [707, 330] width 703 height 35
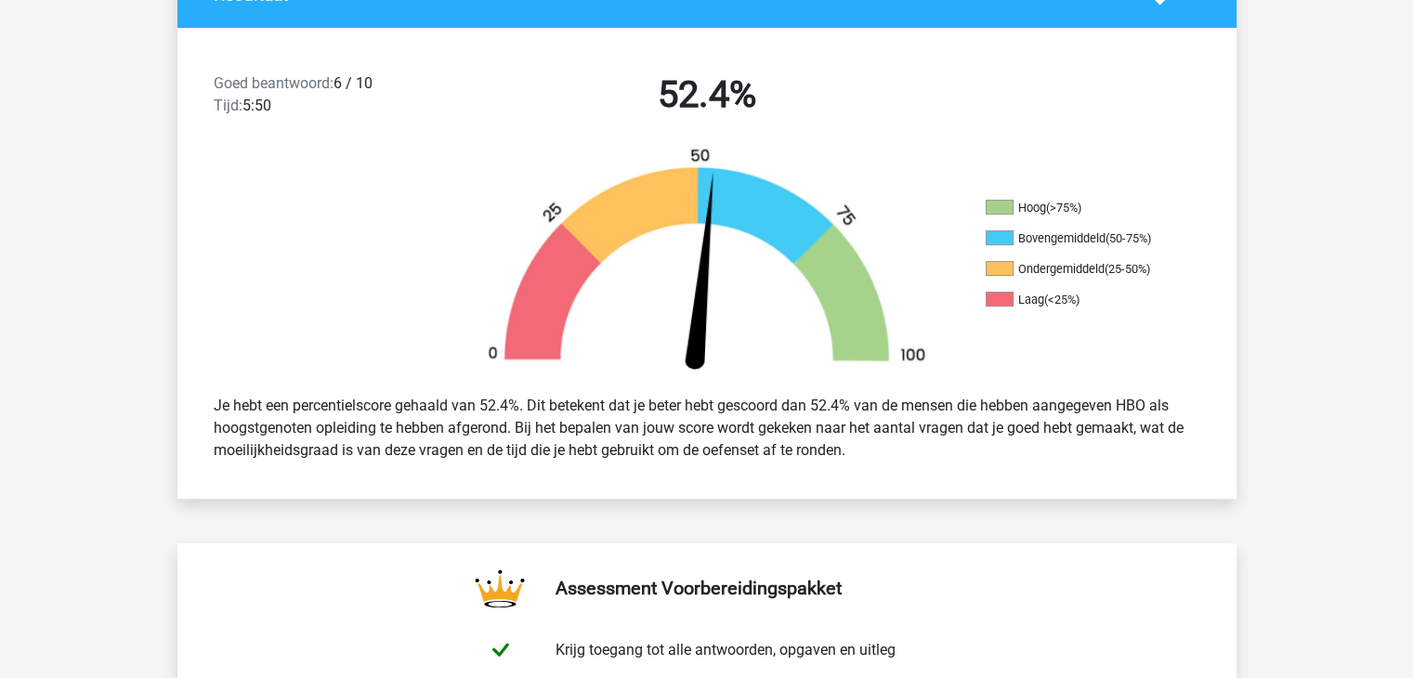
scroll to position [446, 0]
